Goal: Find specific page/section: Find specific page/section

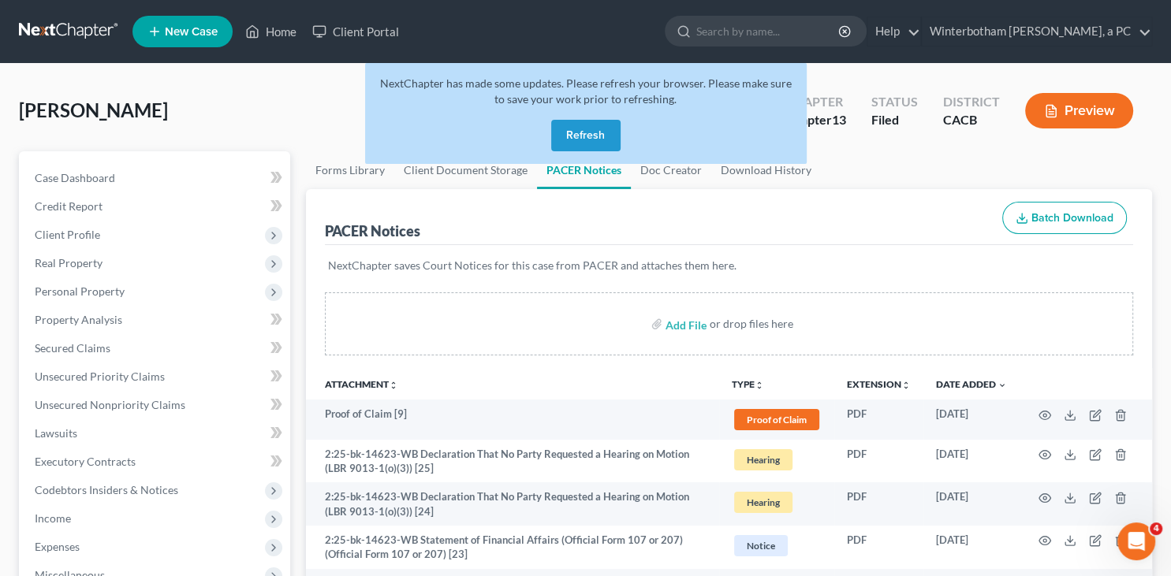
click at [577, 137] on button "Refresh" at bounding box center [585, 136] width 69 height 32
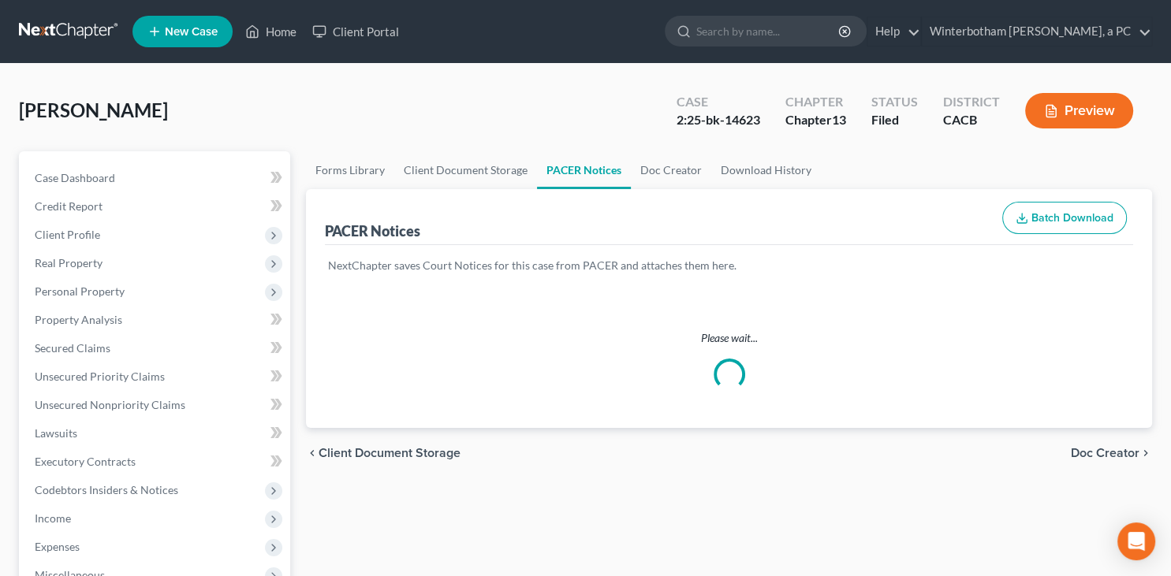
drag, startPoint x: 749, startPoint y: 36, endPoint x: 743, endPoint y: 47, distance: 12.0
click at [747, 40] on input "search" at bounding box center [768, 31] width 144 height 29
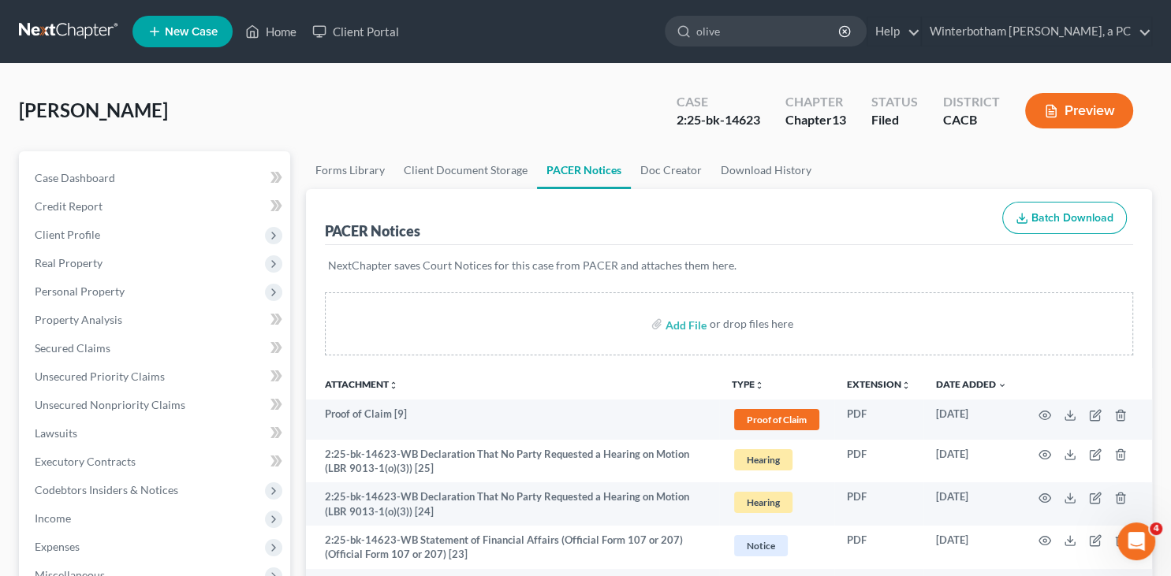
type input "[PERSON_NAME]"
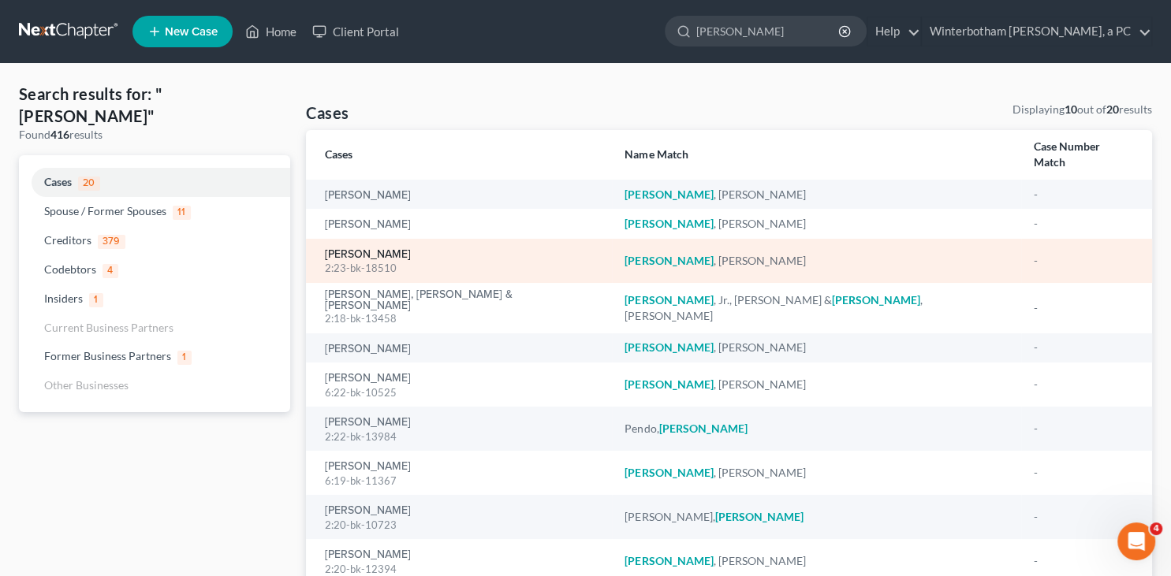
click at [367, 249] on link "Oliver, Donnita" at bounding box center [368, 254] width 86 height 11
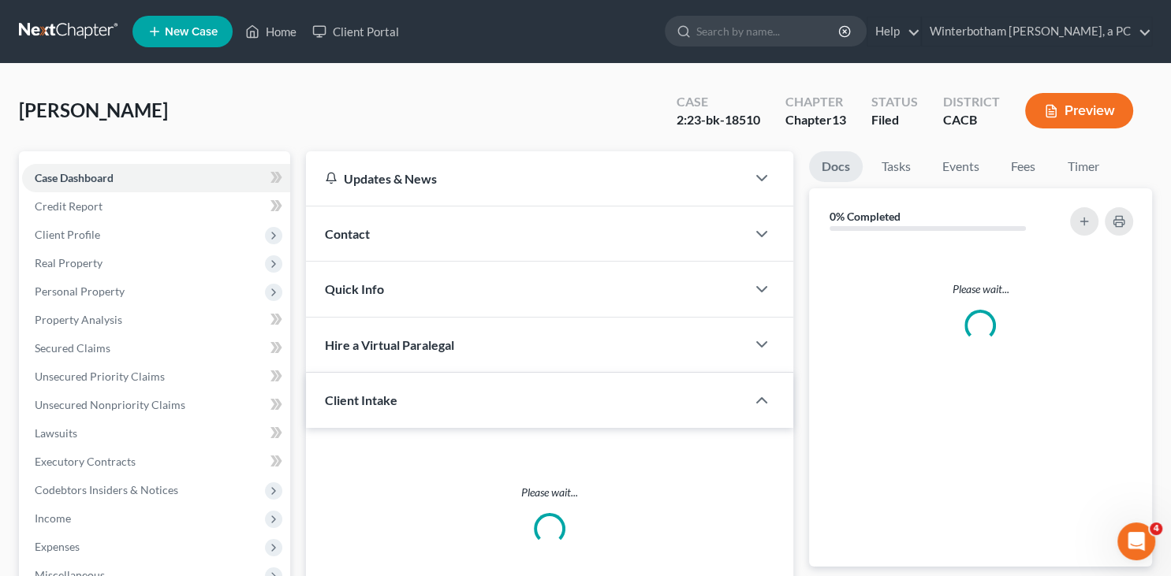
scroll to position [288, 0]
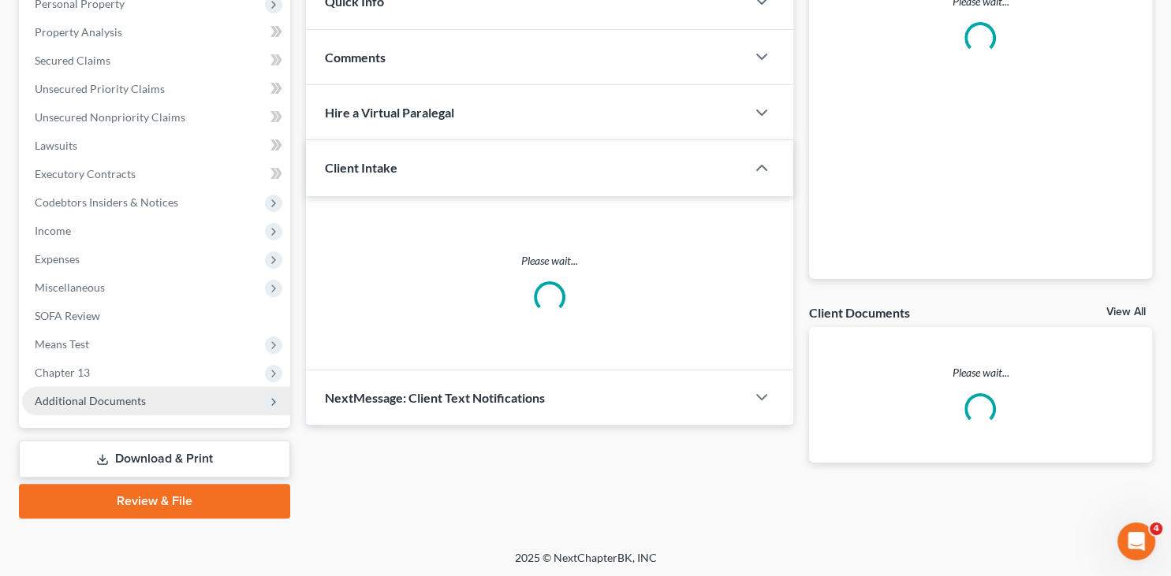
click at [126, 403] on span "Additional Documents" at bounding box center [90, 400] width 111 height 13
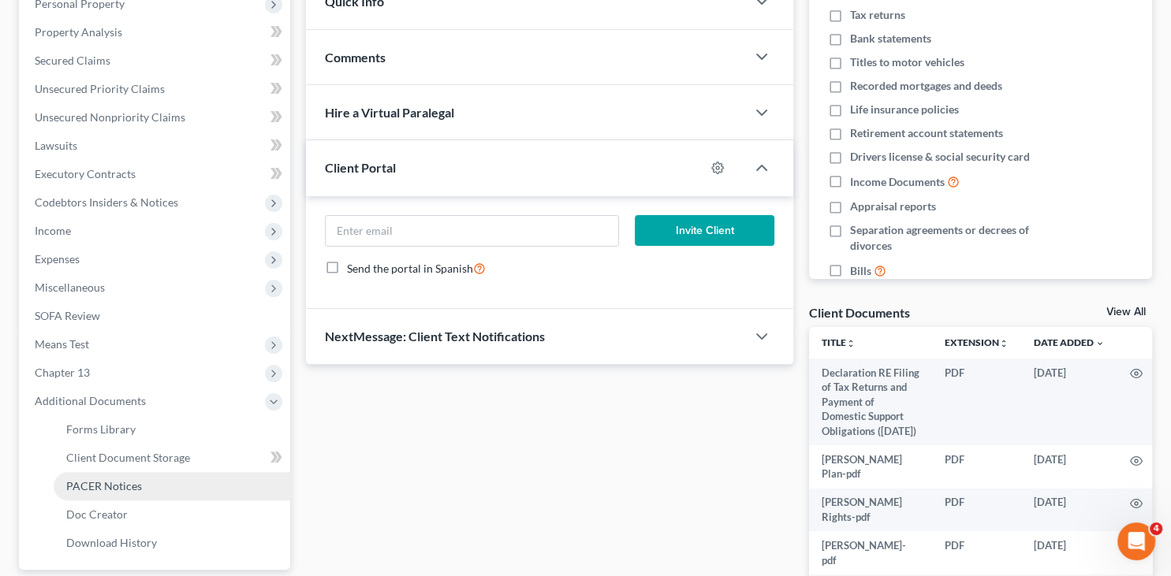
click at [106, 482] on span "PACER Notices" at bounding box center [104, 485] width 76 height 13
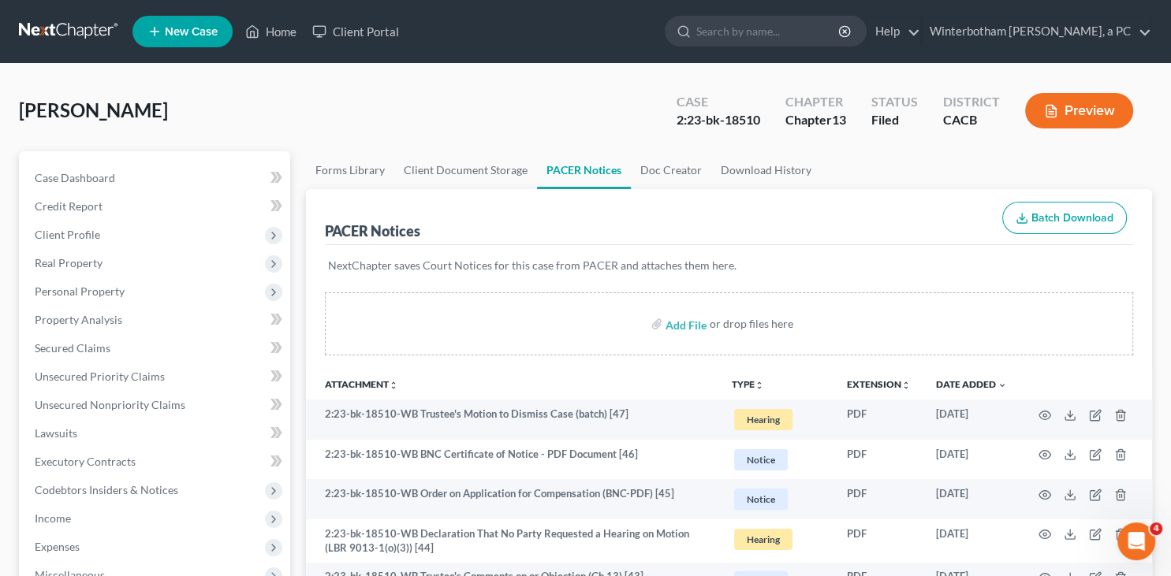
scroll to position [249, 0]
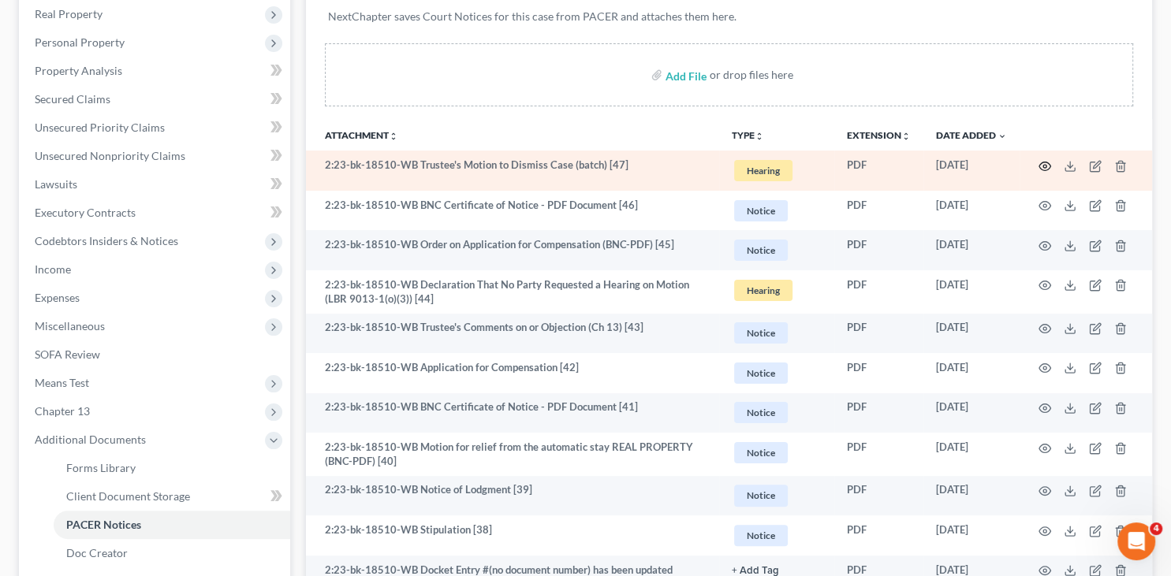
click at [1040, 161] on icon "button" at bounding box center [1044, 166] width 13 height 13
